Goal: Task Accomplishment & Management: Manage account settings

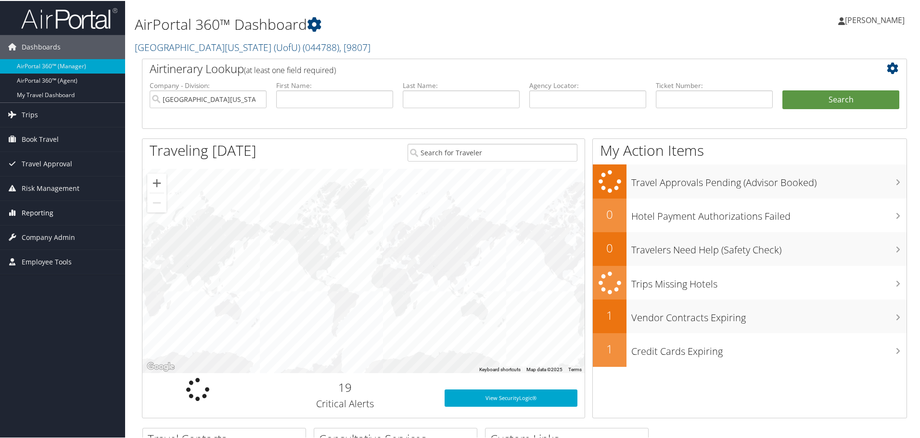
click at [40, 212] on span "Reporting" at bounding box center [38, 212] width 32 height 24
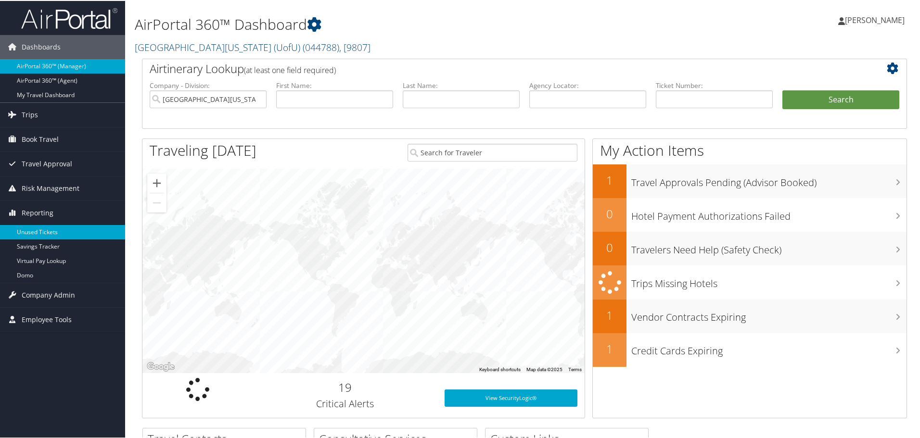
click at [46, 230] on link "Unused Tickets" at bounding box center [62, 231] width 125 height 14
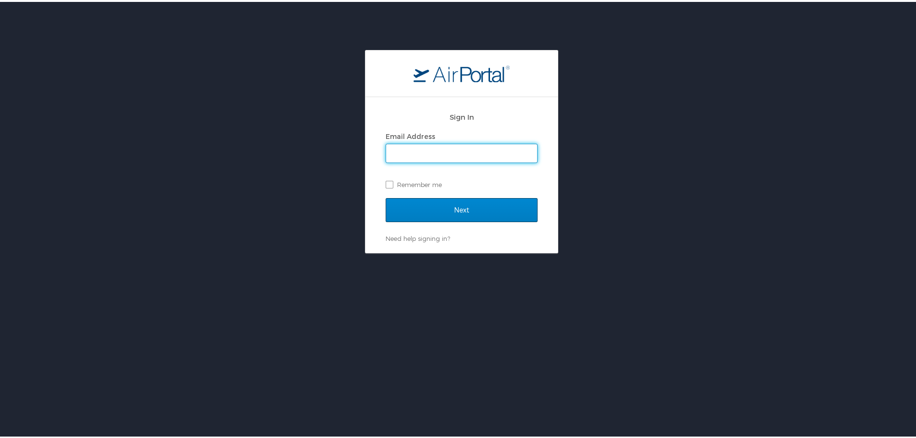
type input "alice.tardani@cbtravel.com"
click at [447, 207] on input "Next" at bounding box center [462, 208] width 152 height 24
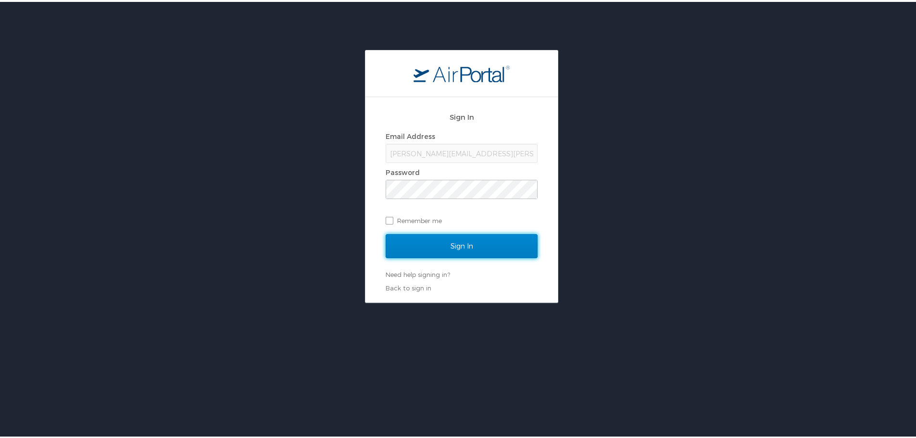
click at [458, 251] on input "Sign In" at bounding box center [462, 244] width 152 height 24
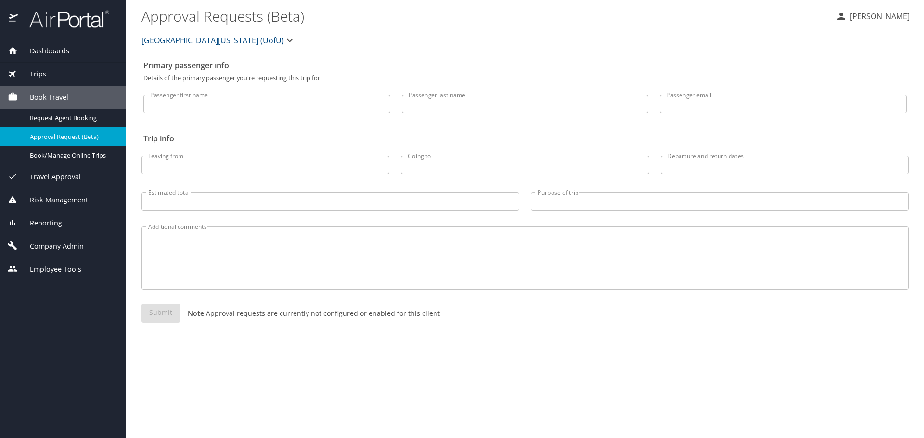
click at [191, 105] on input "Passenger first name" at bounding box center [266, 104] width 247 height 18
type input "unive"
click at [53, 201] on span "Risk Management" at bounding box center [53, 200] width 70 height 11
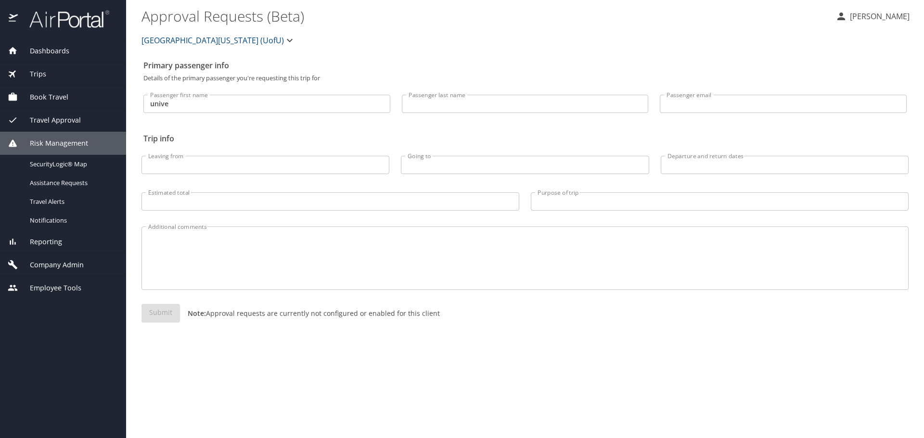
click at [51, 238] on span "Reporting" at bounding box center [40, 242] width 44 height 11
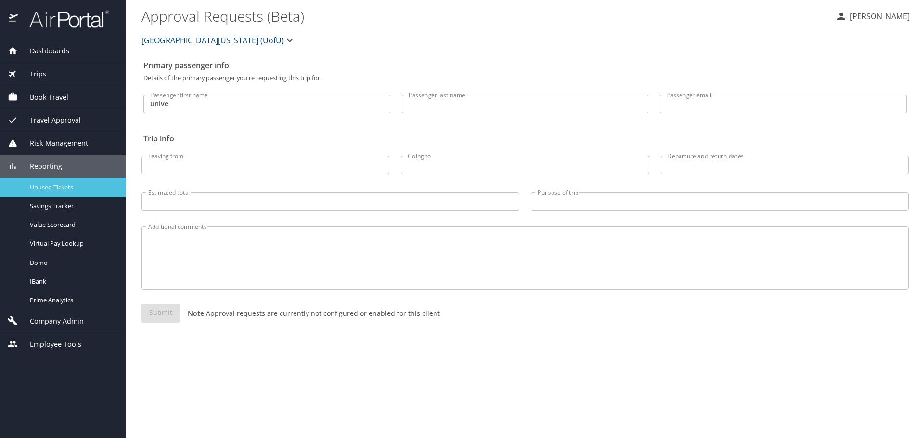
click at [52, 186] on span "Unused Tickets" at bounding box center [72, 187] width 85 height 9
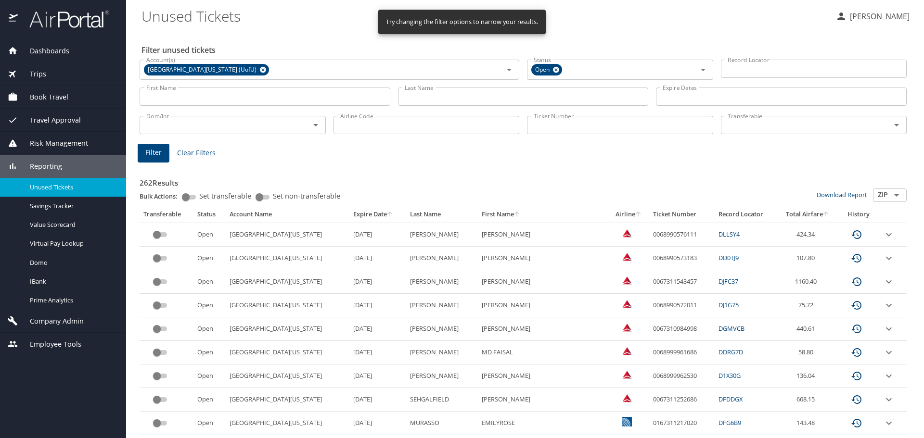
click at [760, 123] on input "Transferable" at bounding box center [799, 125] width 152 height 13
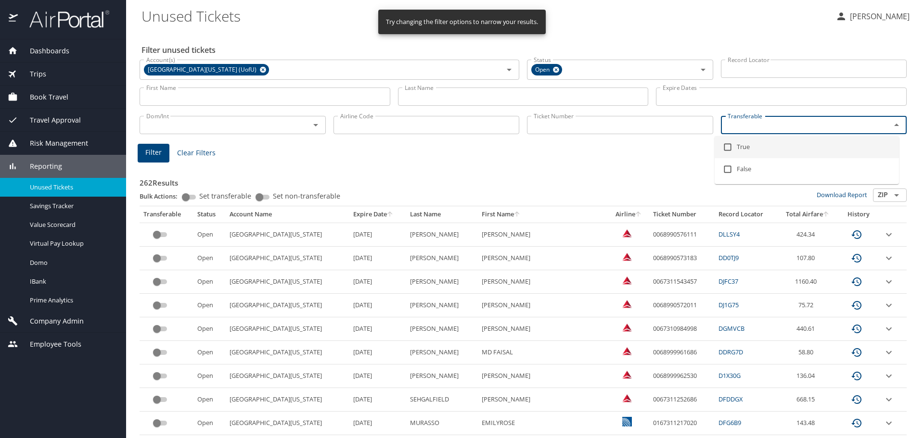
click at [730, 149] on input "checkbox" at bounding box center [727, 147] width 18 height 18
checkbox input "true"
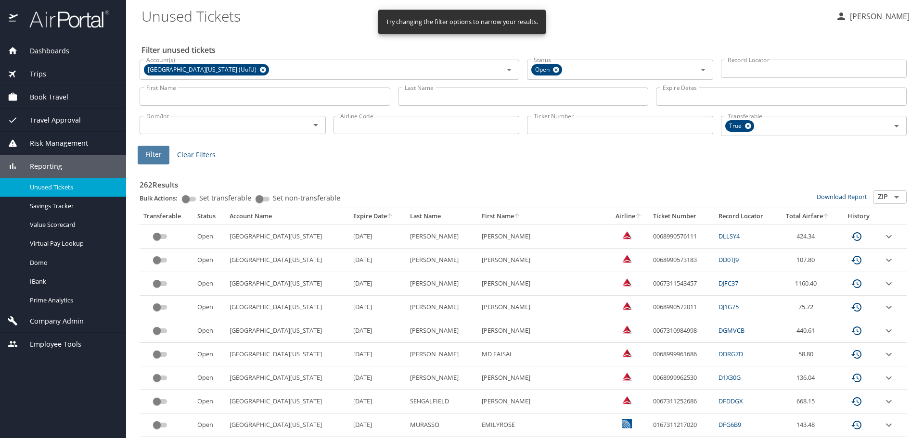
click at [152, 152] on span "Filter" at bounding box center [153, 155] width 16 height 12
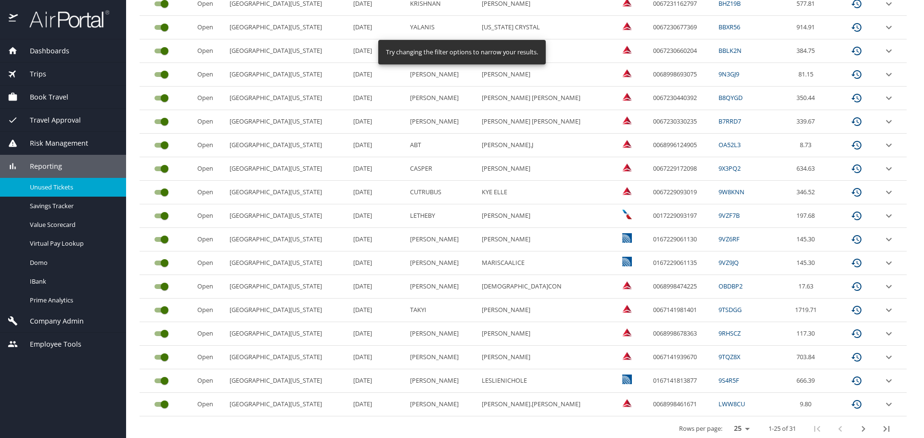
scroll to position [405, 0]
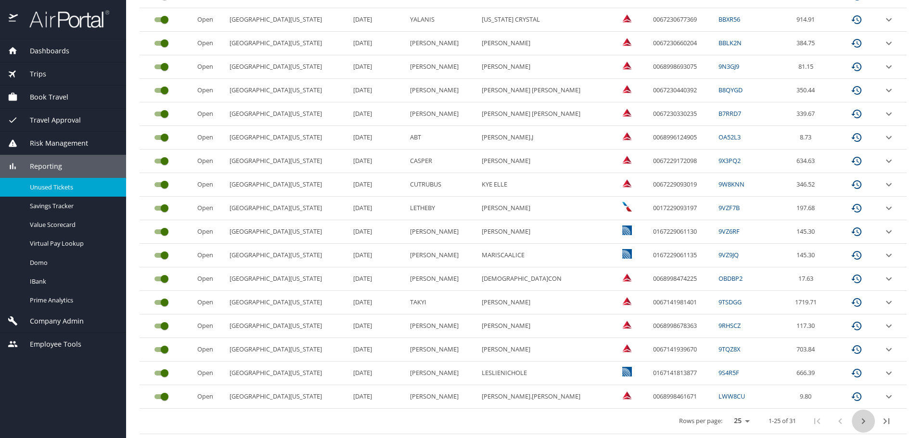
click at [858, 419] on icon "next page" at bounding box center [863, 422] width 12 height 12
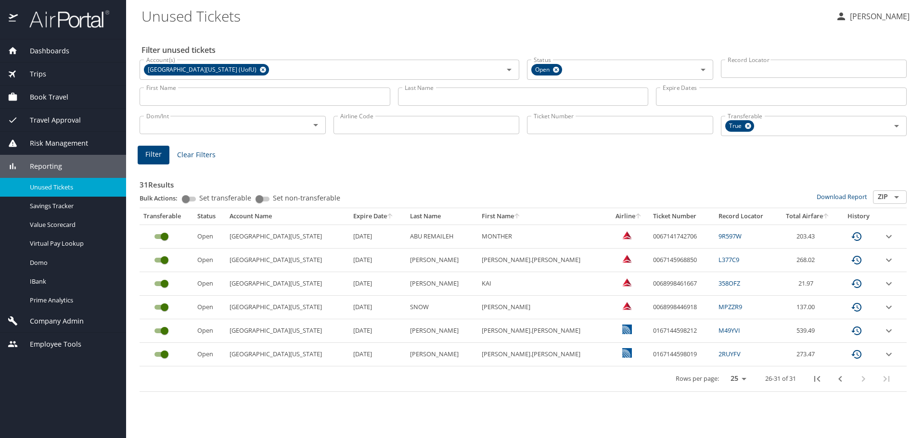
drag, startPoint x: 771, startPoint y: 17, endPoint x: 739, endPoint y: 12, distance: 31.7
click at [771, 17] on Tickets "Unused Tickets" at bounding box center [484, 16] width 686 height 30
